Goal: Information Seeking & Learning: Learn about a topic

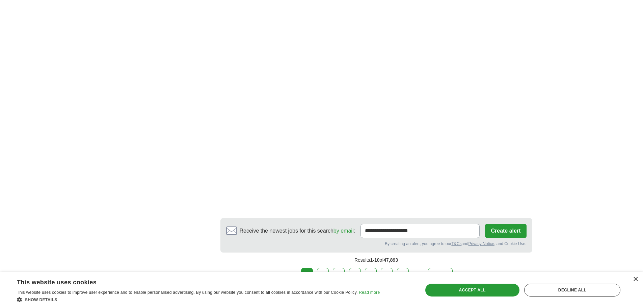
scroll to position [1114, 0]
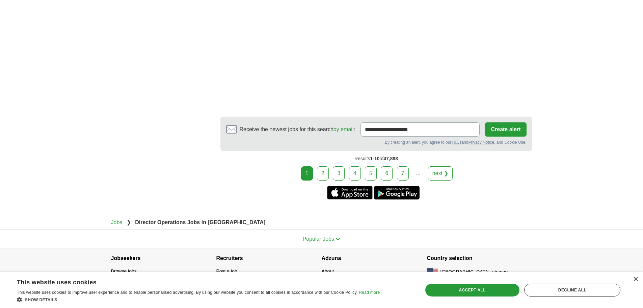
click at [373, 169] on link "5" at bounding box center [371, 173] width 12 height 14
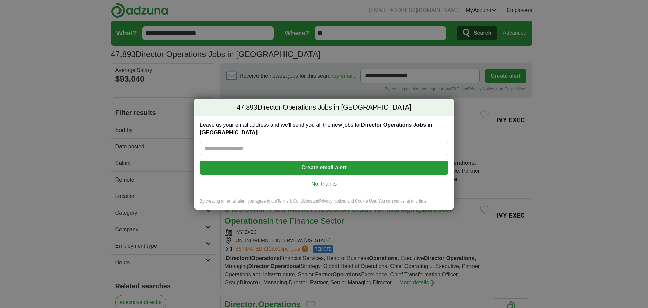
click at [334, 183] on link "No, thanks" at bounding box center [324, 183] width 238 height 7
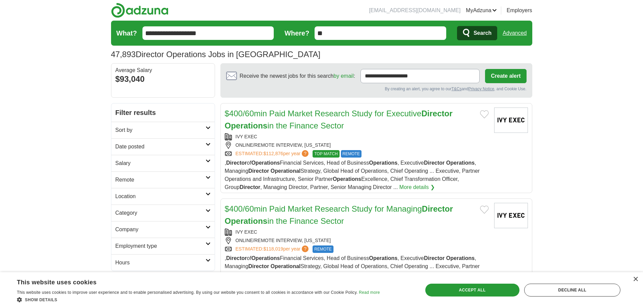
click at [339, 35] on input "**" at bounding box center [381, 33] width 132 height 14
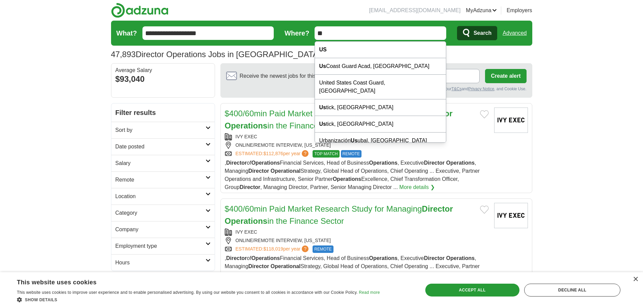
click at [247, 88] on div "By creating an alert, you agree to our T&Cs and Privacy Notice , and Cookie Use." at bounding box center [376, 89] width 301 height 6
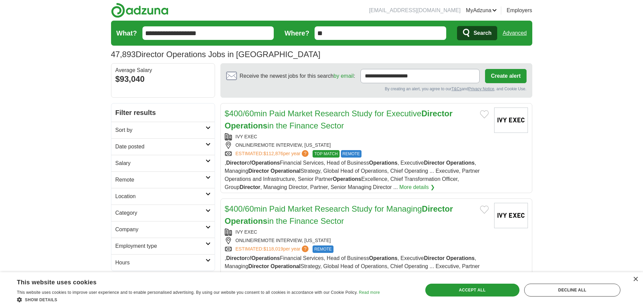
click at [189, 160] on h2 "Salary" at bounding box center [160, 163] width 90 height 8
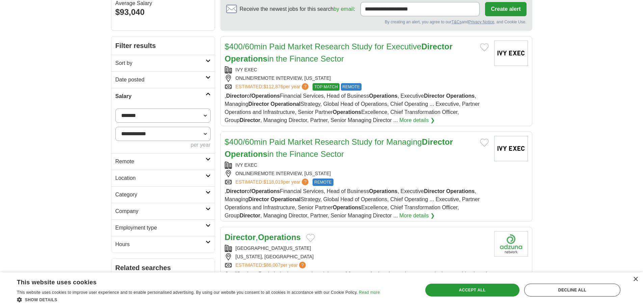
scroll to position [68, 0]
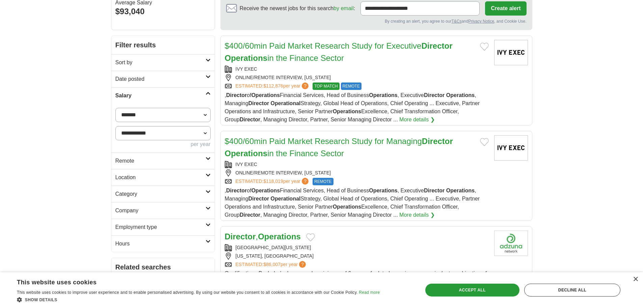
click at [169, 115] on select "**********" at bounding box center [162, 115] width 95 height 14
select select "******"
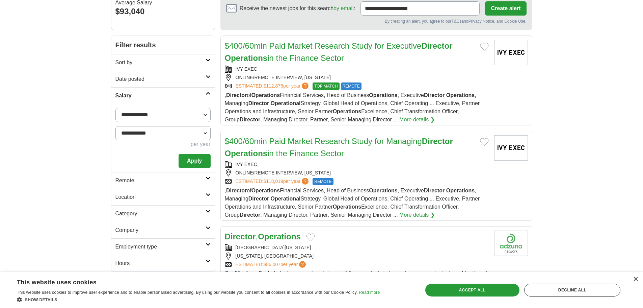
click at [187, 158] on button "Apply" at bounding box center [195, 161] width 32 height 14
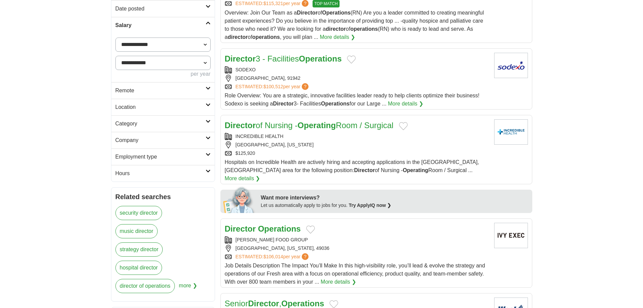
scroll to position [135, 0]
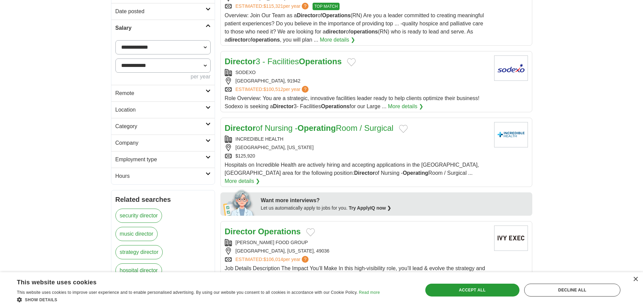
click at [146, 126] on h2 "Category" at bounding box center [160, 126] width 90 height 8
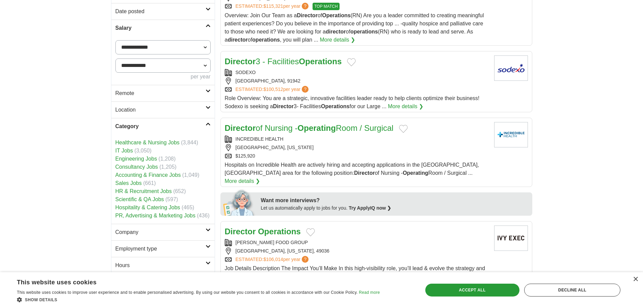
click at [143, 125] on h2 "Category" at bounding box center [160, 126] width 90 height 8
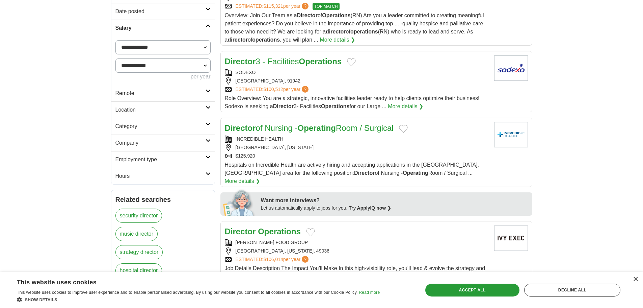
click at [141, 145] on h2 "Company" at bounding box center [160, 143] width 90 height 8
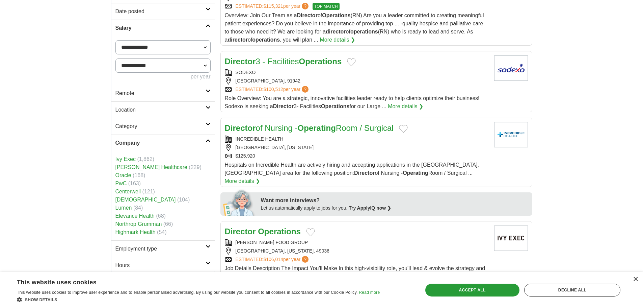
click at [124, 207] on link "Lumen" at bounding box center [123, 208] width 17 height 6
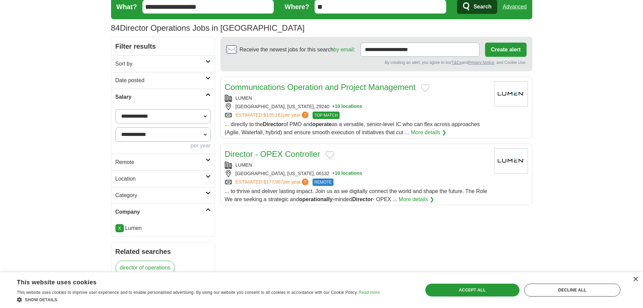
scroll to position [68, 0]
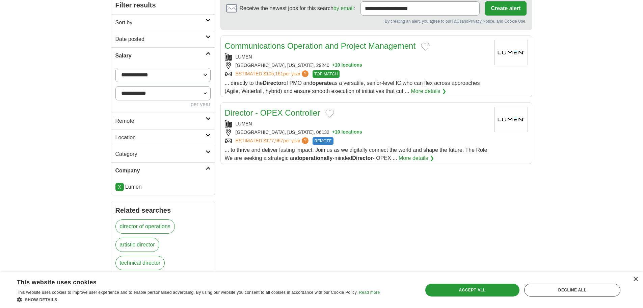
click at [118, 186] on link "X" at bounding box center [119, 187] width 8 height 8
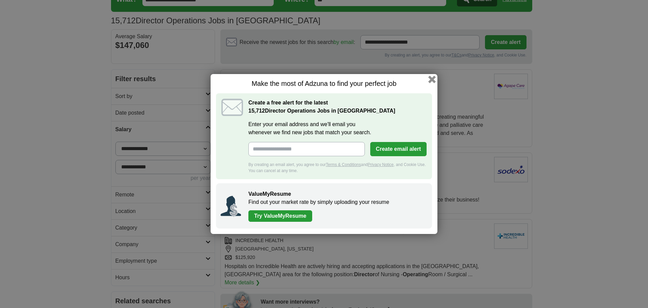
click at [433, 78] on button "button" at bounding box center [432, 79] width 7 height 7
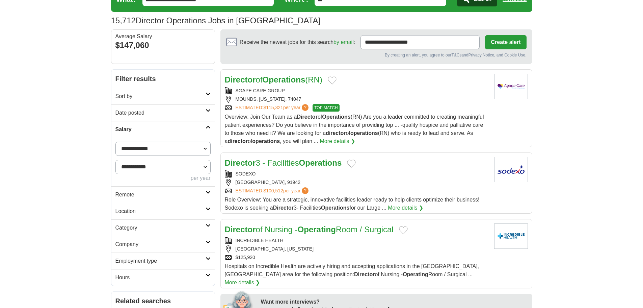
click at [141, 246] on h2 "Company" at bounding box center [160, 244] width 90 height 8
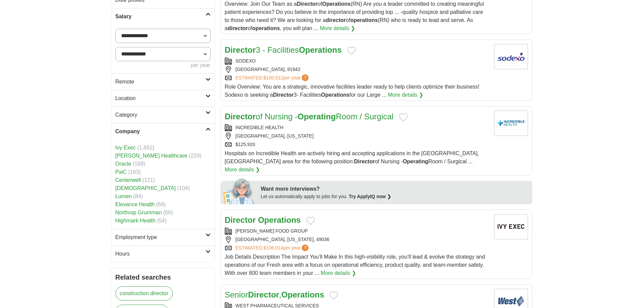
scroll to position [169, 0]
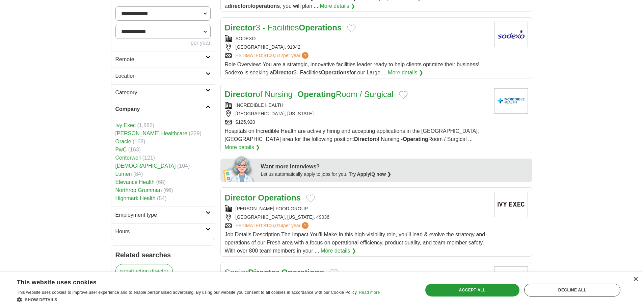
click at [123, 139] on link "Oracle" at bounding box center [123, 141] width 16 height 6
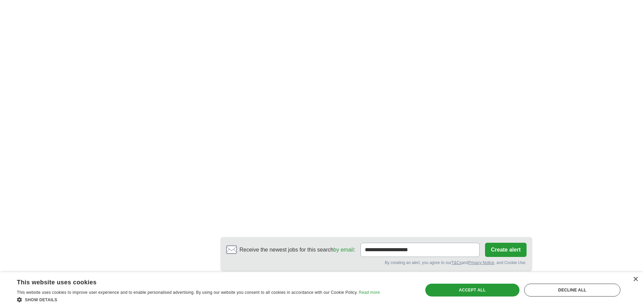
scroll to position [1081, 0]
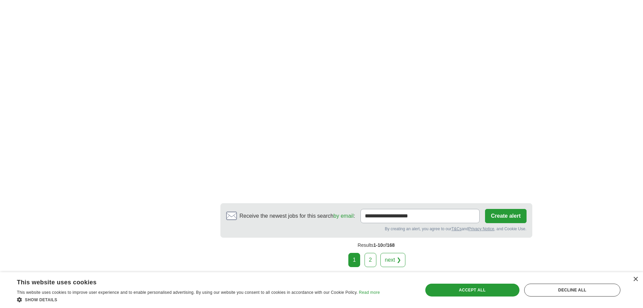
click at [374, 253] on link "2" at bounding box center [371, 260] width 12 height 14
